Goal: Download file/media

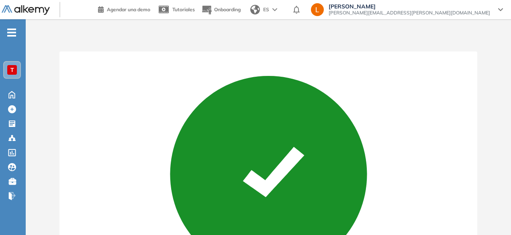
click at [14, 72] on div "T" at bounding box center [12, 70] width 10 height 10
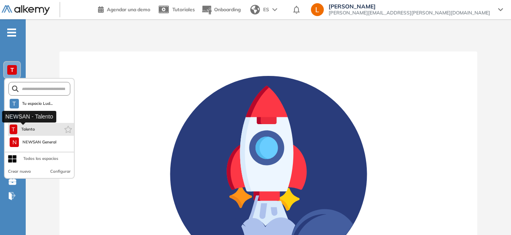
click at [21, 125] on button "T Talento" at bounding box center [23, 130] width 27 height 10
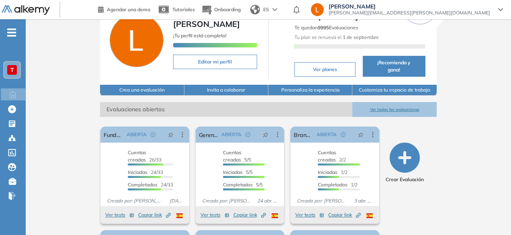
scroll to position [60, 0]
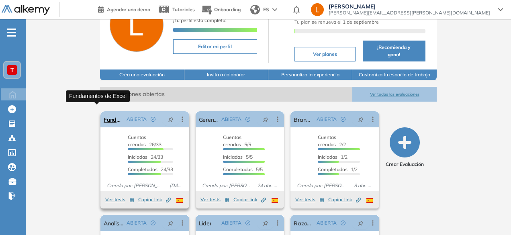
click at [104, 112] on link "Fundamentos de Excel" at bounding box center [114, 119] width 20 height 16
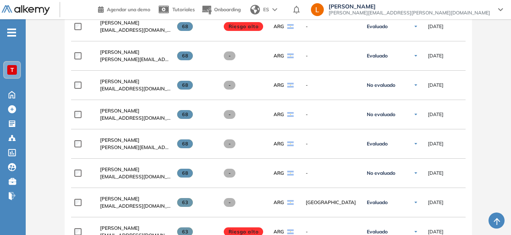
scroll to position [327, 0]
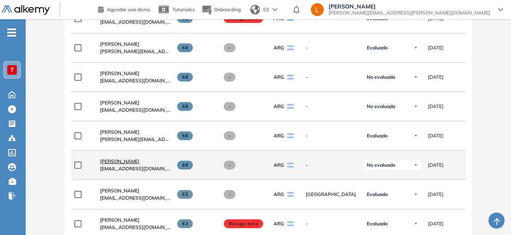
click at [112, 164] on span "[PERSON_NAME]" at bounding box center [119, 161] width 39 height 6
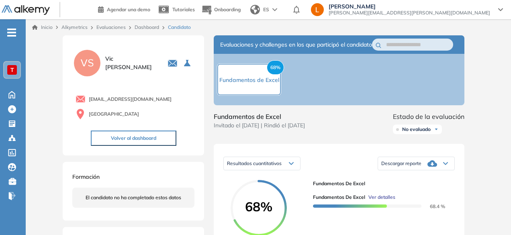
click at [431, 167] on icon at bounding box center [433, 163] width 10 height 6
click at [409, 177] on li "Descargar informe completo" at bounding box center [412, 173] width 60 height 8
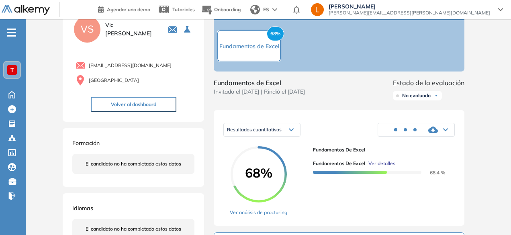
scroll to position [53, 0]
